Goal: Obtain resource: Obtain resource

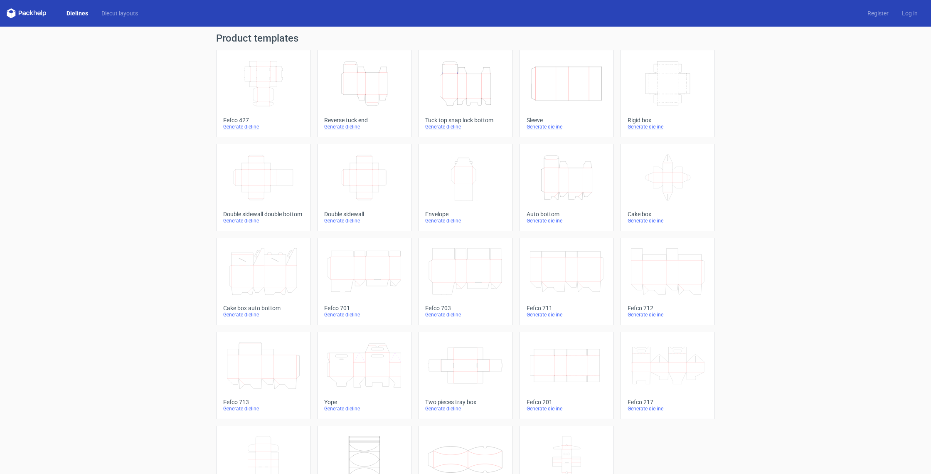
click at [477, 81] on icon "Height Depth Width" at bounding box center [465, 83] width 74 height 47
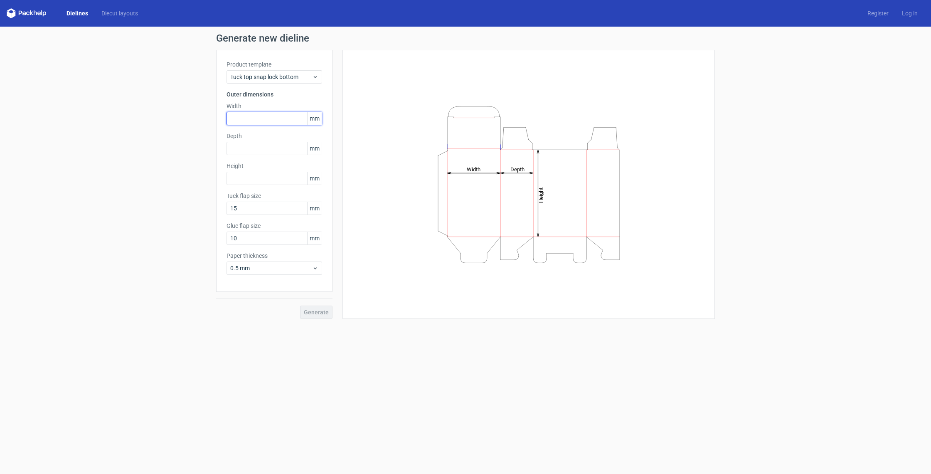
click at [259, 123] on input "text" at bounding box center [274, 118] width 96 height 13
type input "84"
type input "101"
drag, startPoint x: 244, startPoint y: 237, endPoint x: 228, endPoint y: 236, distance: 16.3
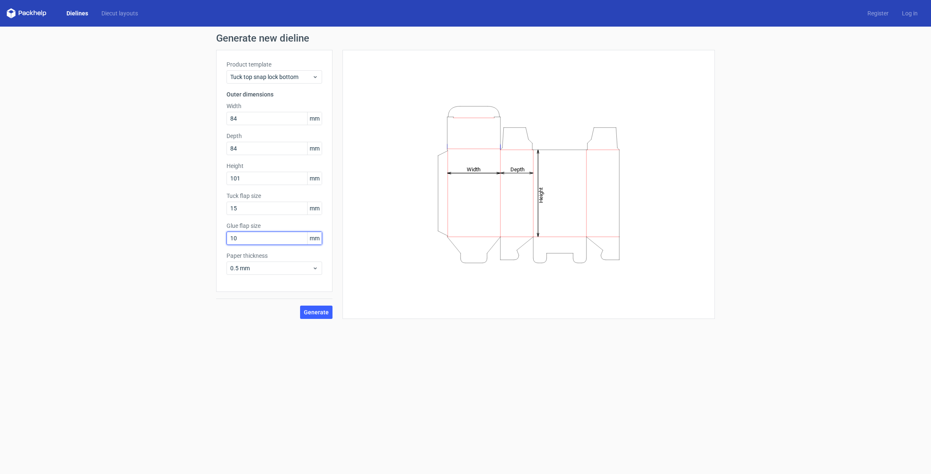
click at [228, 236] on input "10" at bounding box center [274, 237] width 96 height 13
type input "15"
click at [327, 312] on span "Generate" at bounding box center [316, 312] width 25 height 6
